Goal: Task Accomplishment & Management: Use online tool/utility

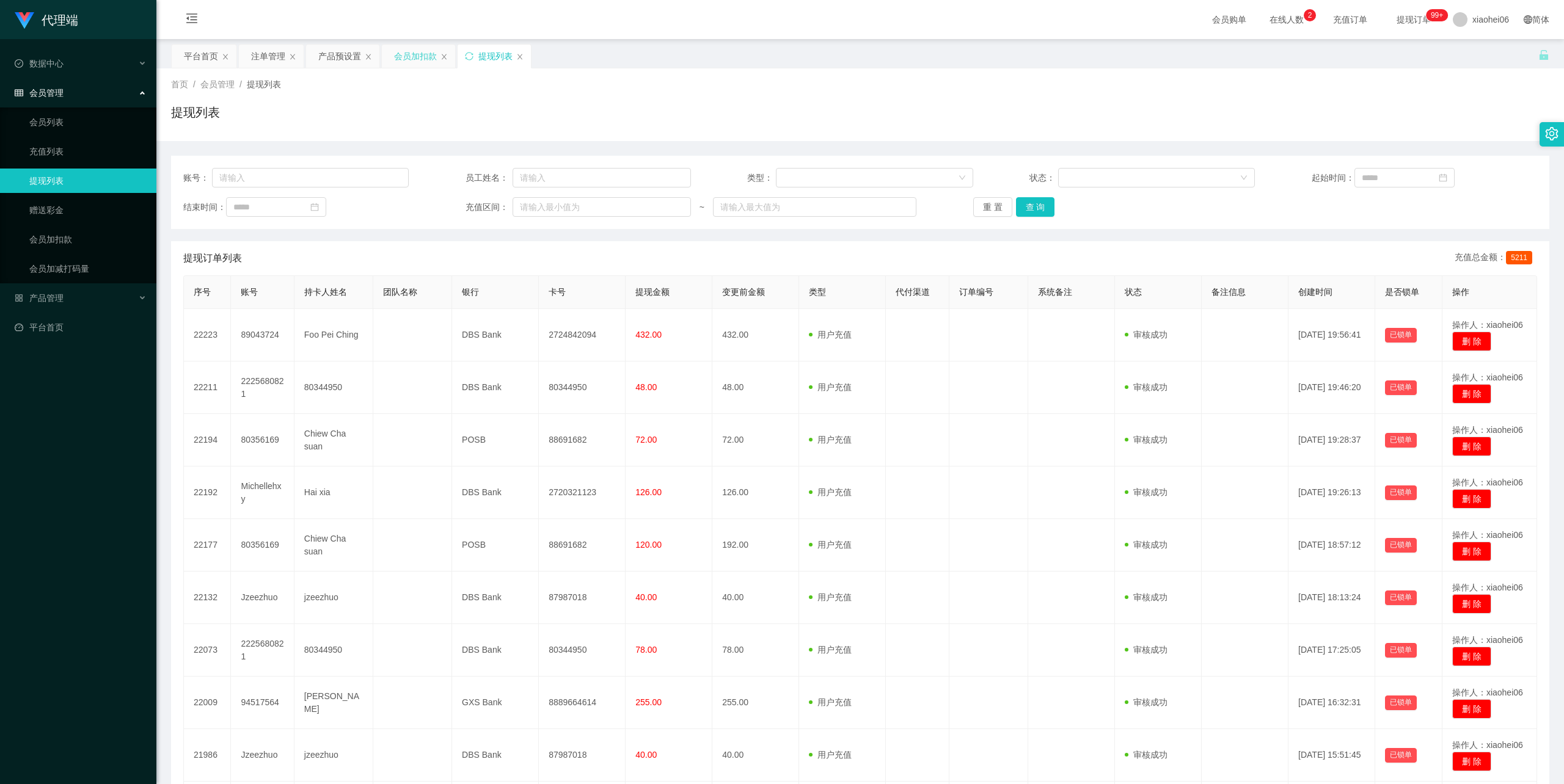
click at [428, 53] on div "会员加扣款" at bounding box center [415, 56] width 43 height 23
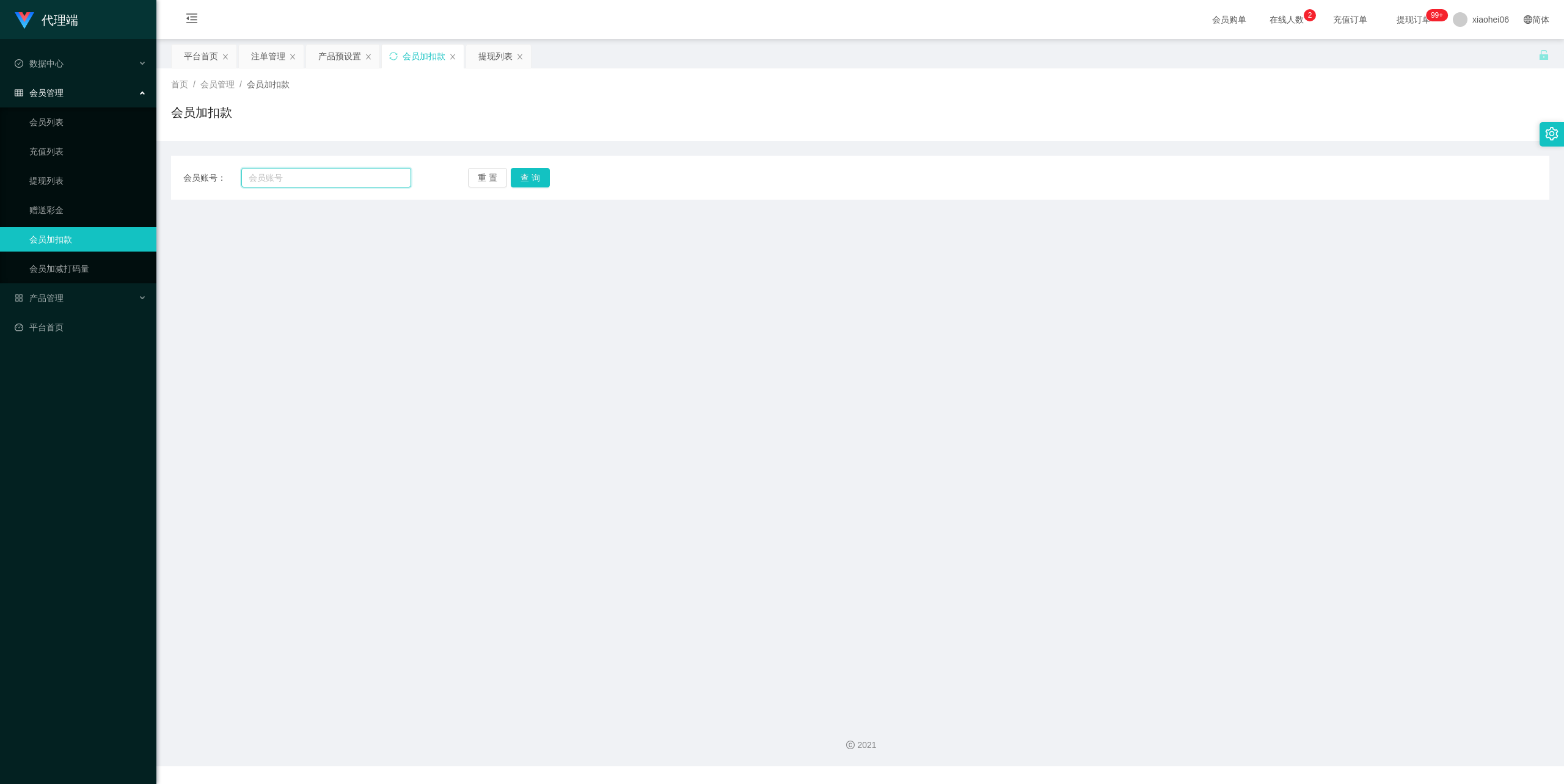
click at [348, 183] on input "text" at bounding box center [326, 177] width 170 height 20
paste input "2225680821"
type input "2225680821"
click at [531, 176] on button "查 询" at bounding box center [530, 177] width 39 height 20
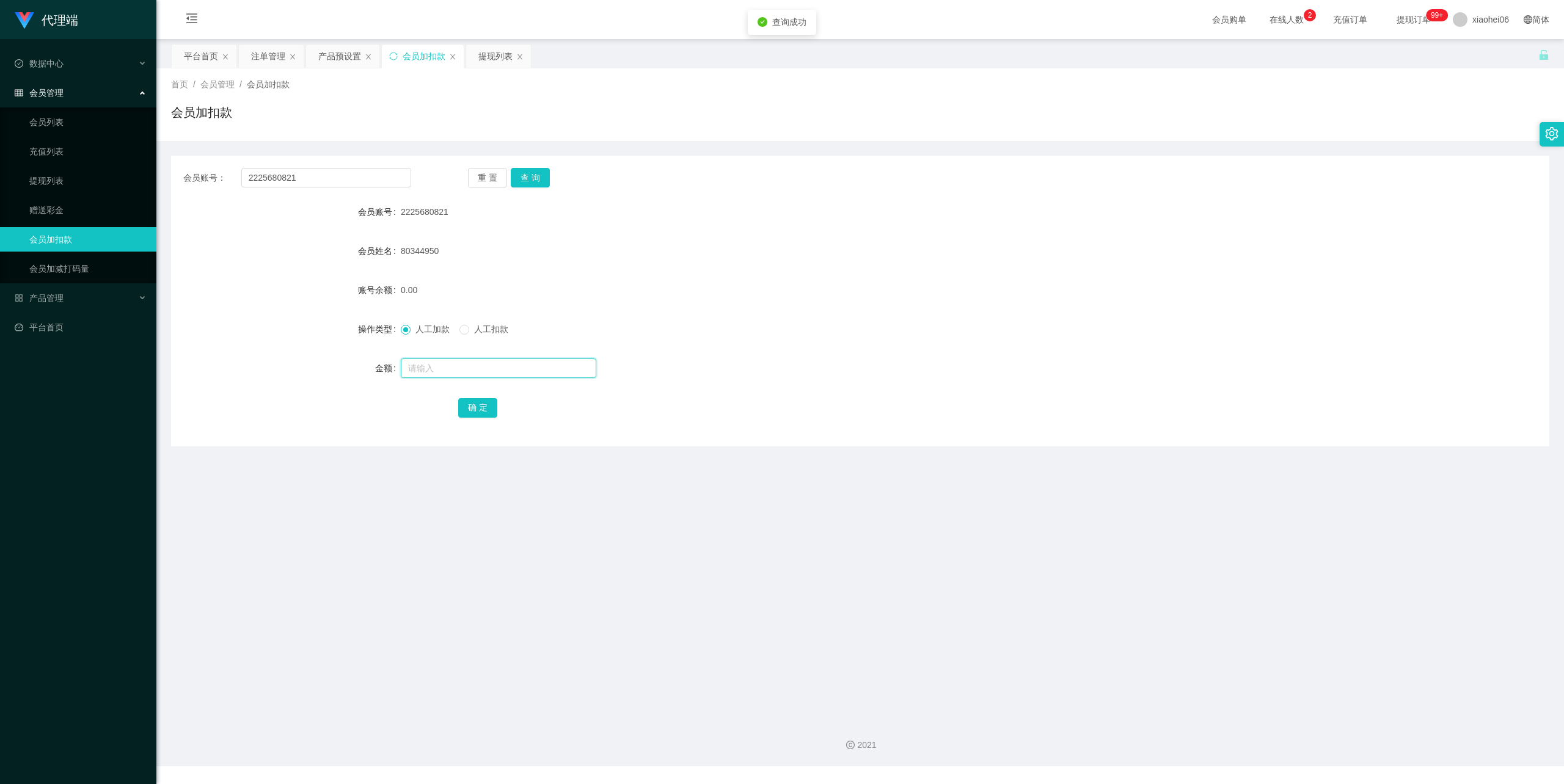
click at [447, 366] on input "text" at bounding box center [498, 368] width 195 height 20
type input "1000"
click at [467, 401] on button "确 定" at bounding box center [478, 408] width 39 height 20
drag, startPoint x: 1048, startPoint y: 263, endPoint x: 1240, endPoint y: 172, distance: 212.5
click at [1051, 261] on div "80344950" at bounding box center [802, 250] width 804 height 24
